Goal: Transaction & Acquisition: Download file/media

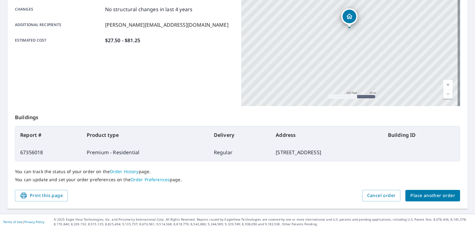
scroll to position [134, 0]
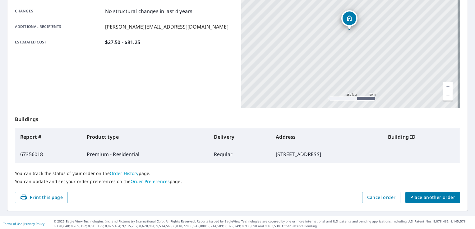
click at [121, 174] on link "Order History" at bounding box center [124, 174] width 29 height 6
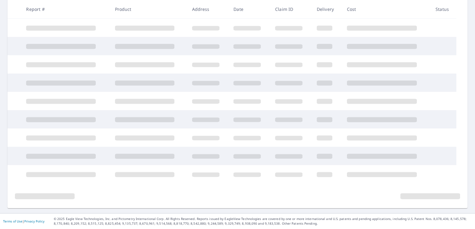
scroll to position [130, 0]
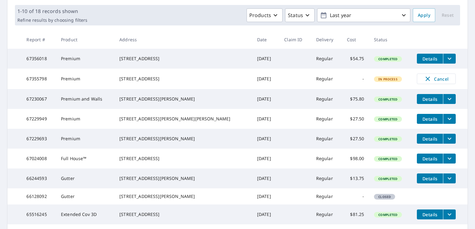
scroll to position [88, 0]
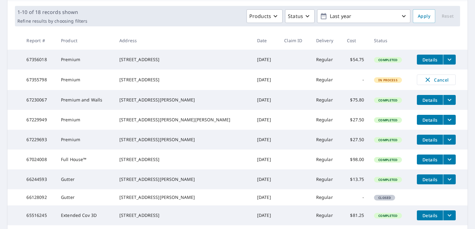
click at [428, 62] on span "Details" at bounding box center [429, 60] width 19 height 6
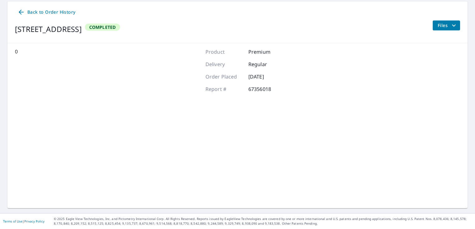
scroll to position [60, 0]
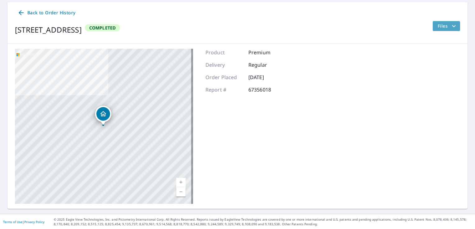
click at [450, 24] on icon "filesDropdownBtn-67356018" at bounding box center [453, 25] width 7 height 7
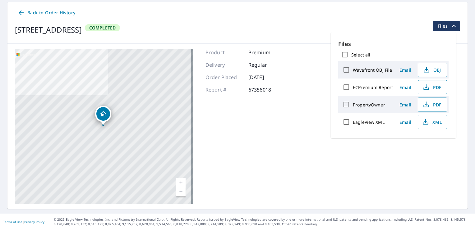
click at [433, 83] on button "PDF" at bounding box center [432, 87] width 29 height 14
click at [49, 13] on span "Back to Order History" at bounding box center [46, 13] width 58 height 8
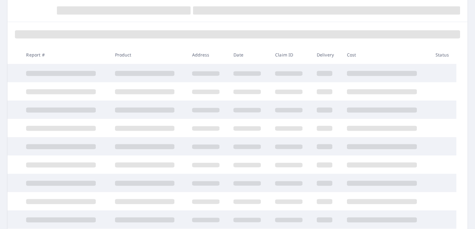
scroll to position [56, 0]
